Goal: Task Accomplishment & Management: Use online tool/utility

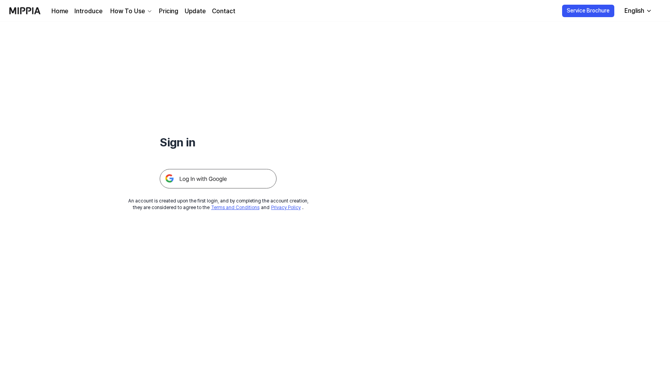
click at [227, 174] on img at bounding box center [218, 178] width 117 height 19
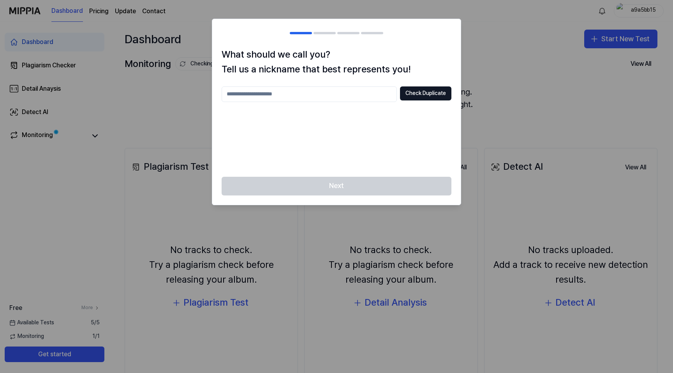
click at [352, 94] on input "text" at bounding box center [308, 94] width 175 height 16
type input "*****"
click at [352, 192] on div "Next" at bounding box center [336, 191] width 248 height 28
click at [410, 99] on button "Check Duplicate" at bounding box center [425, 93] width 51 height 14
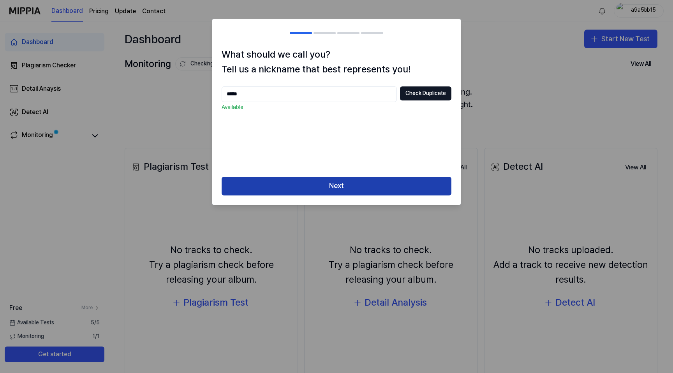
click at [345, 183] on button "Next" at bounding box center [336, 186] width 230 height 19
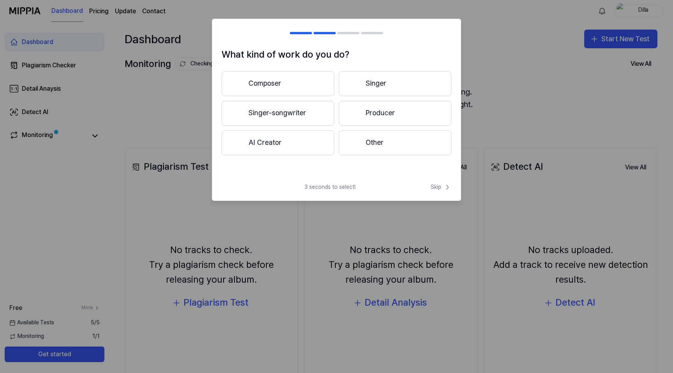
click at [378, 118] on button "Producer" at bounding box center [395, 113] width 113 height 25
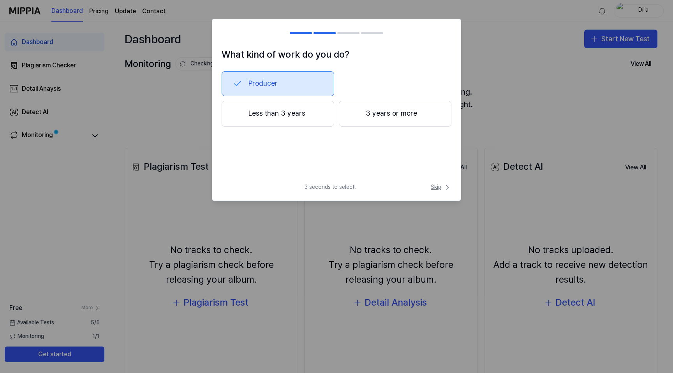
click at [433, 186] on span "Skip" at bounding box center [441, 187] width 21 height 8
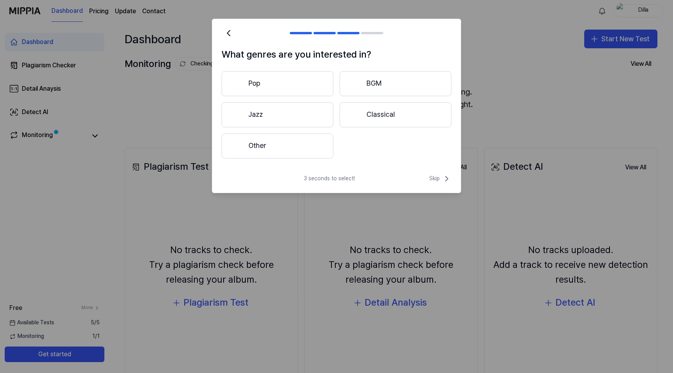
click at [433, 186] on div "3 seconds to select! Skip" at bounding box center [336, 183] width 248 height 19
click at [434, 181] on span "Skip" at bounding box center [440, 178] width 22 height 9
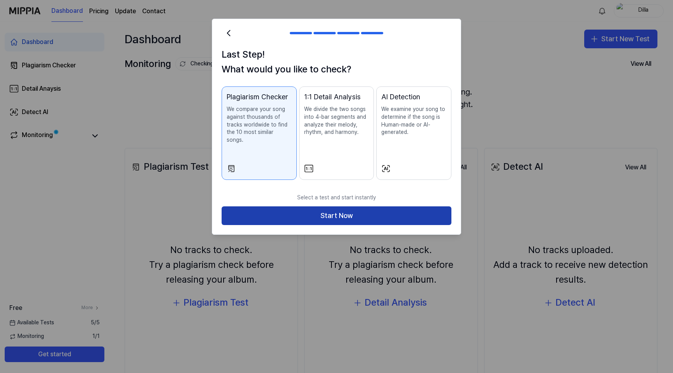
click at [327, 206] on button "Start Now" at bounding box center [336, 215] width 230 height 19
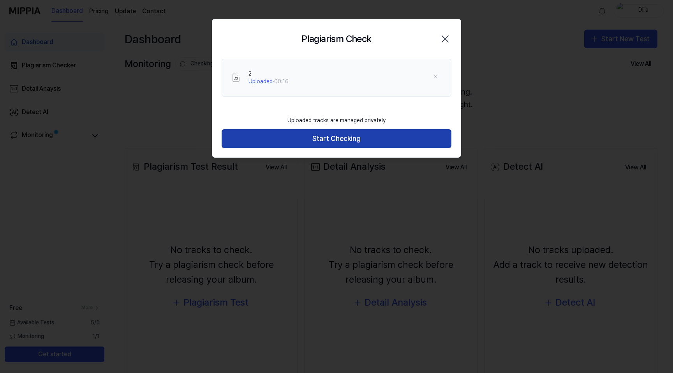
click at [339, 135] on button "Start Checking" at bounding box center [336, 138] width 230 height 19
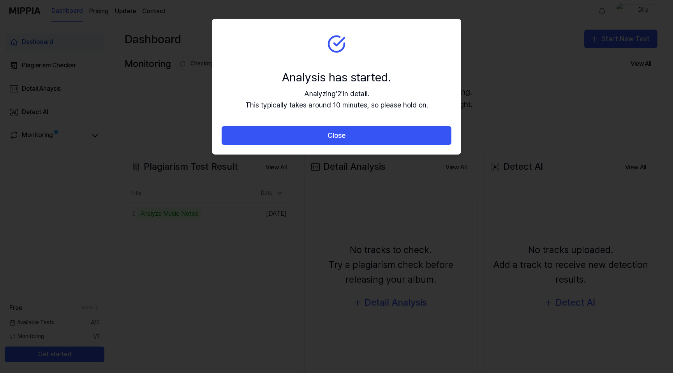
click at [339, 135] on button "Close" at bounding box center [336, 135] width 230 height 19
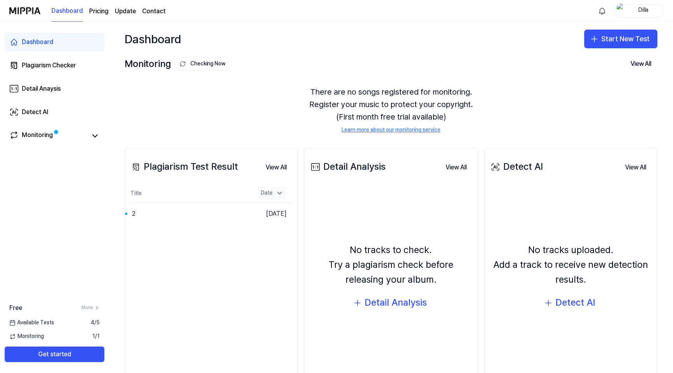
click at [278, 194] on icon at bounding box center [280, 193] width 8 height 8
click at [210, 219] on button "Go to Results" at bounding box center [231, 213] width 42 height 12
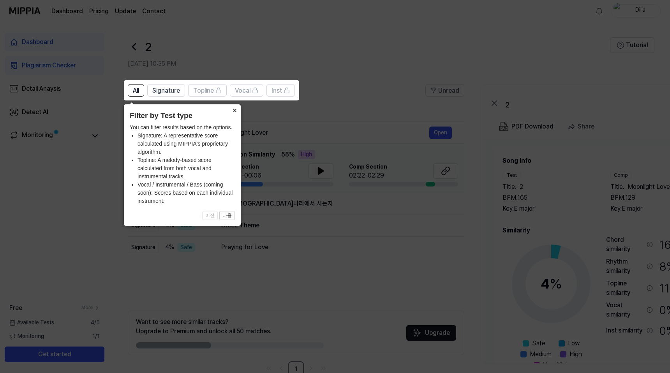
click at [233, 111] on button "×" at bounding box center [234, 109] width 12 height 11
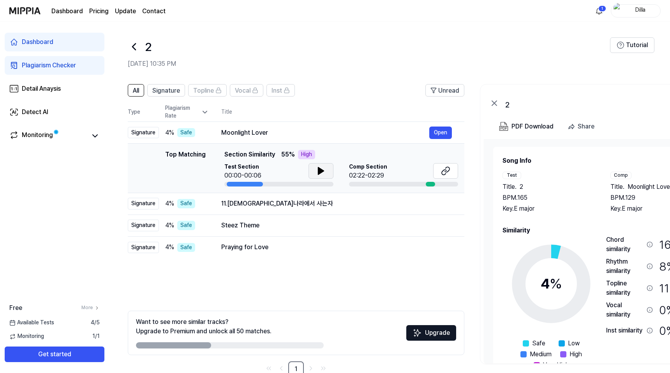
click at [320, 171] on icon at bounding box center [320, 170] width 5 height 7
click at [320, 171] on icon at bounding box center [320, 170] width 9 height 9
click at [323, 172] on icon at bounding box center [320, 170] width 9 height 9
click at [267, 135] on div "Moonlight Lover" at bounding box center [325, 132] width 208 height 9
click at [436, 132] on button "Open" at bounding box center [440, 133] width 23 height 12
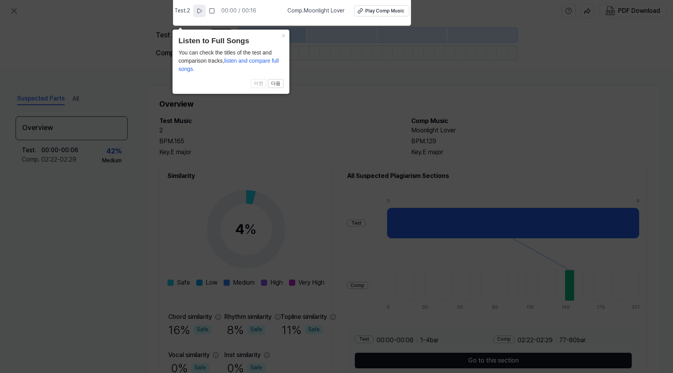
click at [202, 11] on icon at bounding box center [199, 11] width 4 height 5
click at [379, 13] on div "Play Comp Music" at bounding box center [384, 11] width 39 height 7
click at [354, 5] on button "Play Comp Music" at bounding box center [381, 10] width 55 height 11
click at [214, 9] on rect at bounding box center [213, 11] width 5 height 5
click at [311, 84] on icon at bounding box center [336, 184] width 673 height 377
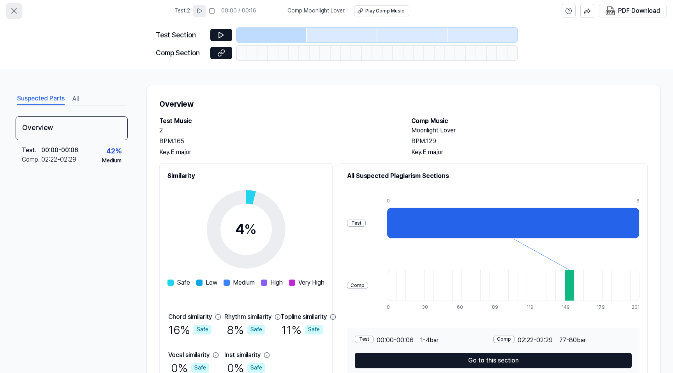
click at [13, 8] on icon at bounding box center [13, 10] width 9 height 9
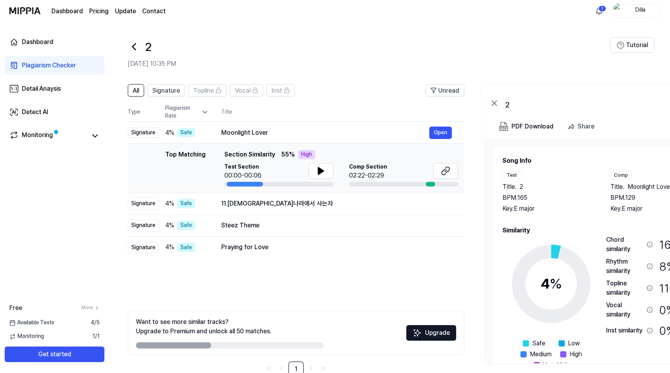
click at [73, 70] on link "Plagiarism Checker" at bounding box center [55, 65] width 100 height 19
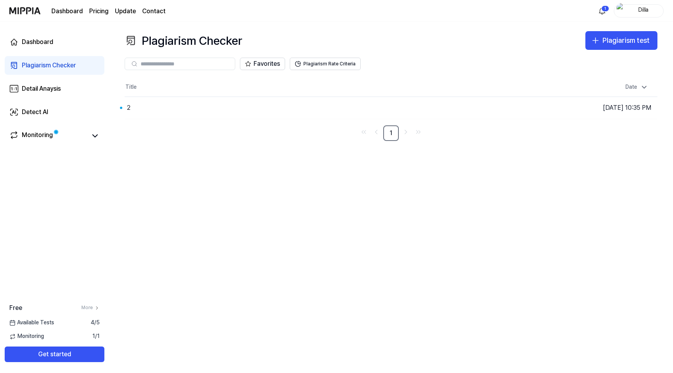
click at [140, 44] on div "Plagiarism Checker" at bounding box center [184, 40] width 118 height 19
click at [45, 63] on div "Plagiarism Checker" at bounding box center [49, 65] width 54 height 9
click at [48, 63] on div "Plagiarism Checker" at bounding box center [49, 65] width 54 height 9
click at [59, 350] on button "Get started" at bounding box center [55, 354] width 100 height 16
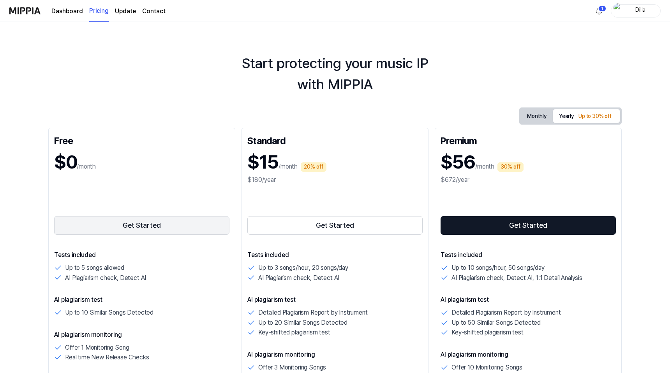
click at [121, 228] on button "Get Started" at bounding box center [141, 225] width 175 height 19
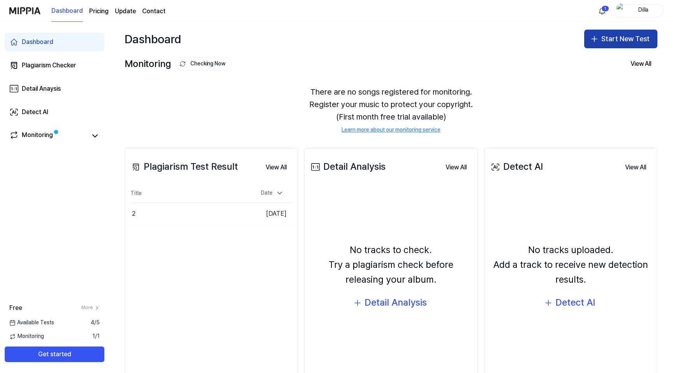
click at [624, 34] on button "Start New Test" at bounding box center [620, 39] width 73 height 19
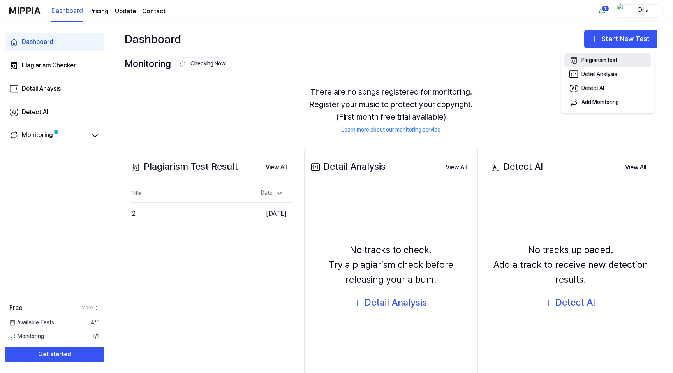
click at [601, 58] on div "Plagiarism test" at bounding box center [599, 60] width 36 height 8
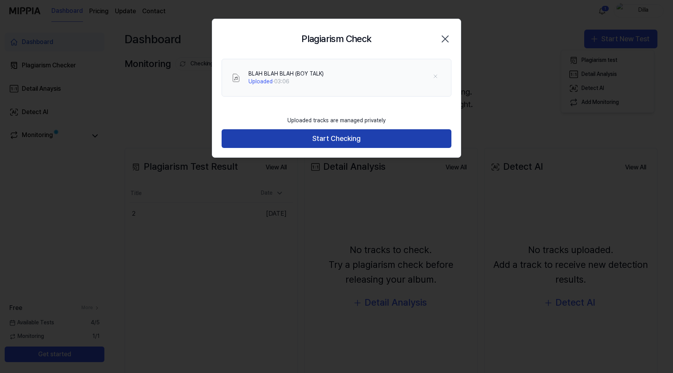
click at [350, 143] on button "Start Checking" at bounding box center [336, 138] width 230 height 19
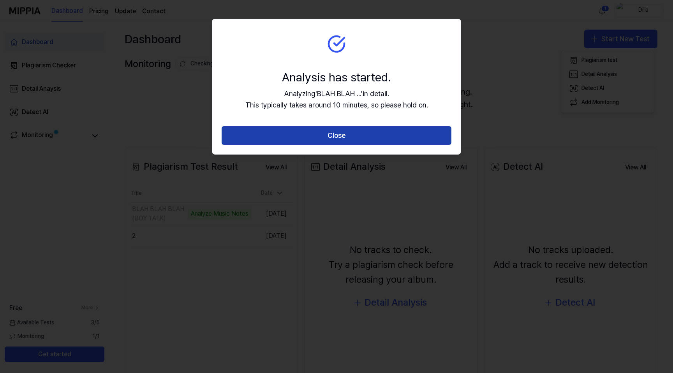
click at [358, 132] on button "Close" at bounding box center [336, 135] width 230 height 19
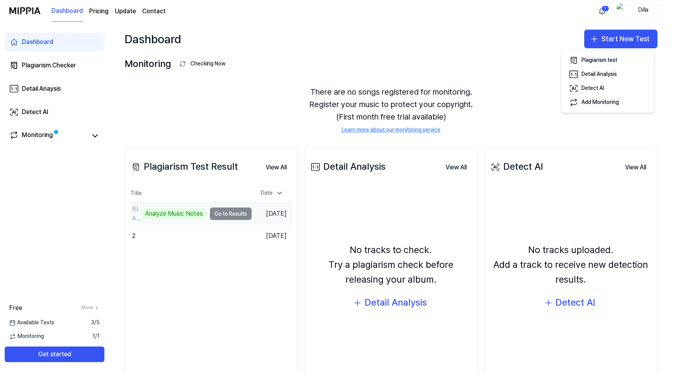
click at [234, 214] on td "BLAH BLAH BLAH (BOY TALK) Analyze Music Notes Go to Results" at bounding box center [191, 214] width 122 height 22
click at [187, 215] on div "Analyze Music Notes" at bounding box center [174, 213] width 64 height 11
click at [225, 214] on td "BLAH BLAH BLAH (BOY TALK) Analyze Music Notes Go to Results" at bounding box center [191, 214] width 122 height 22
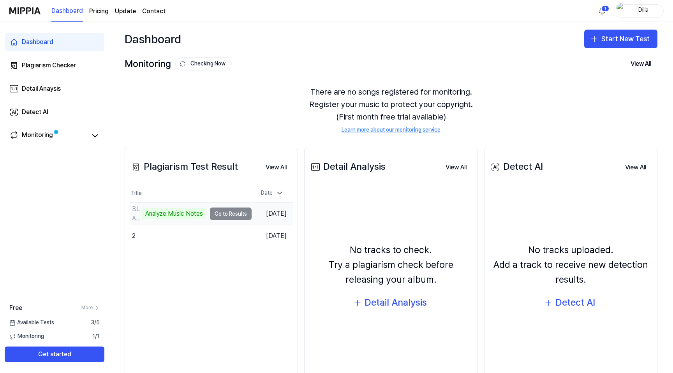
click at [173, 217] on div "Analyze Music Notes" at bounding box center [174, 213] width 64 height 11
click at [281, 165] on button "View All" at bounding box center [275, 168] width 33 height 16
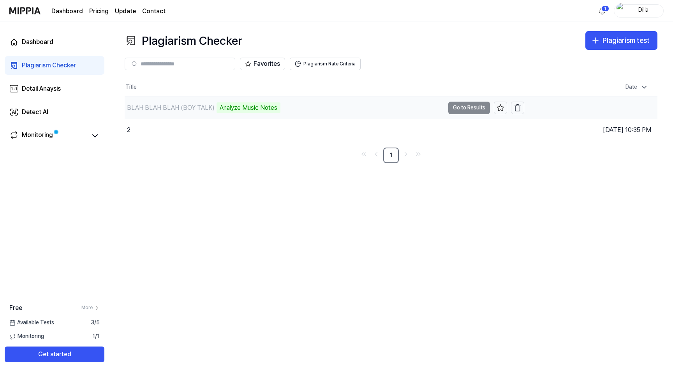
click at [469, 110] on td "BLAH BLAH BLAH (BOY TALK) Analyze Music Notes Go to Results" at bounding box center [324, 108] width 399 height 22
click at [96, 137] on icon at bounding box center [94, 135] width 9 height 9
click at [95, 137] on icon at bounding box center [94, 135] width 9 height 9
click at [198, 107] on div "BLAH BLAH BLAH (BOY TALK)" at bounding box center [171, 107] width 88 height 9
click at [464, 105] on td "BLAH BLAH BLAH (BOY TALK) Analyze Music Notes Go to Results" at bounding box center [324, 108] width 399 height 22
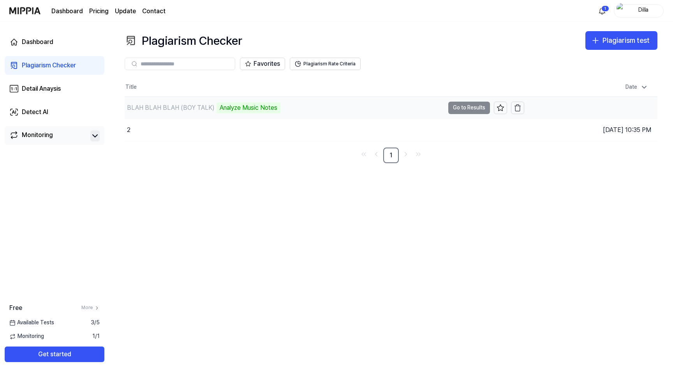
click at [455, 106] on td "BLAH BLAH BLAH (BOY TALK) Analyze Music Notes Go to Results" at bounding box center [324, 108] width 399 height 22
click at [257, 107] on div "Analyze Music Notes" at bounding box center [248, 107] width 64 height 11
click at [178, 108] on div "BLAH BLAH BLAH (BOY TALK)" at bounding box center [171, 107] width 88 height 9
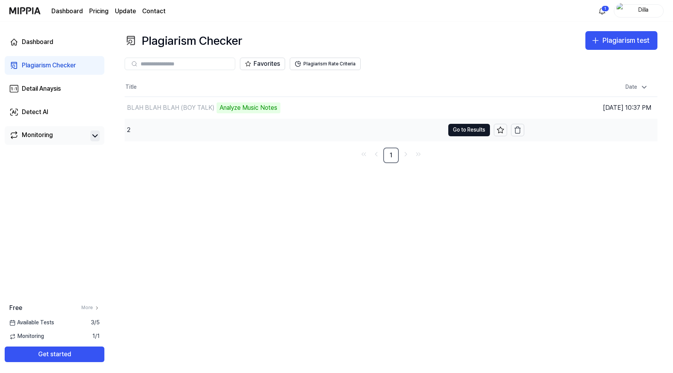
click at [157, 129] on div "2" at bounding box center [285, 130] width 320 height 22
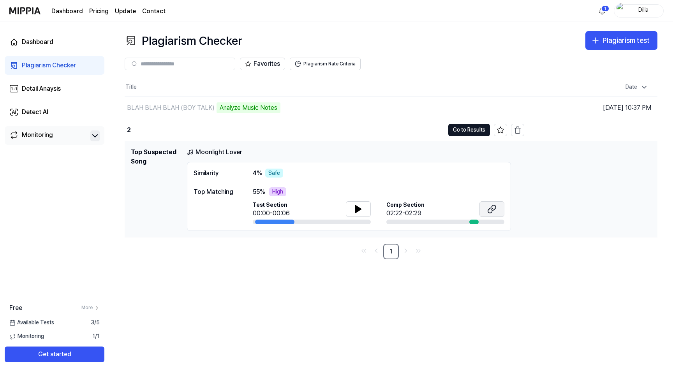
click at [496, 206] on icon at bounding box center [491, 208] width 9 height 9
